Goal: Entertainment & Leisure: Consume media (video, audio)

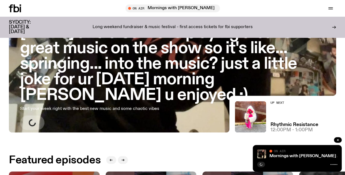
scroll to position [109, 0]
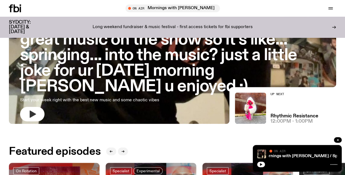
click at [37, 113] on button "button" at bounding box center [32, 114] width 24 height 14
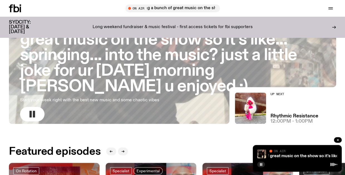
click at [34, 113] on rect "button" at bounding box center [34, 114] width 2 height 7
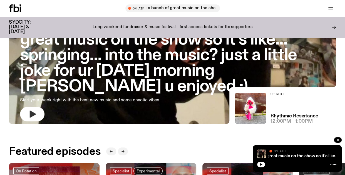
click at [34, 113] on icon "button" at bounding box center [33, 113] width 6 height 7
